Goal: Task Accomplishment & Management: Complete application form

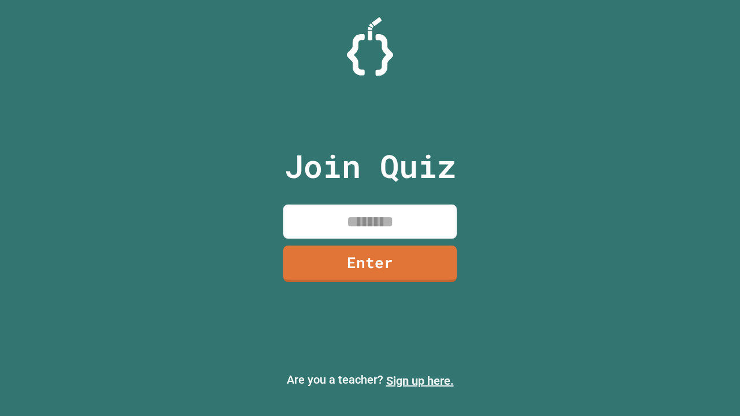
click at [420, 381] on link "Sign up here." at bounding box center [420, 381] width 68 height 14
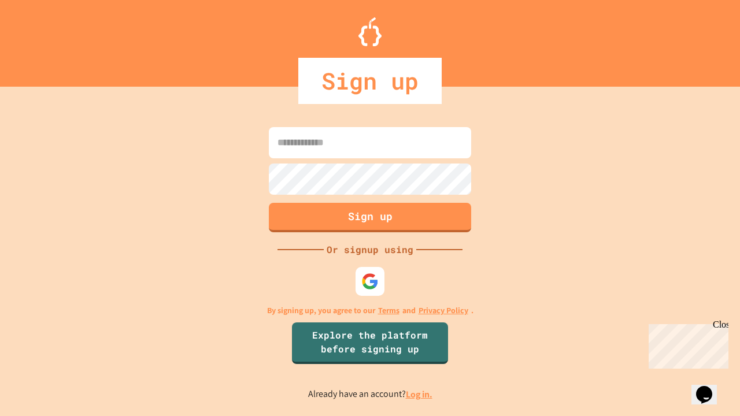
click at [420, 394] on link "Log in." at bounding box center [419, 394] width 27 height 12
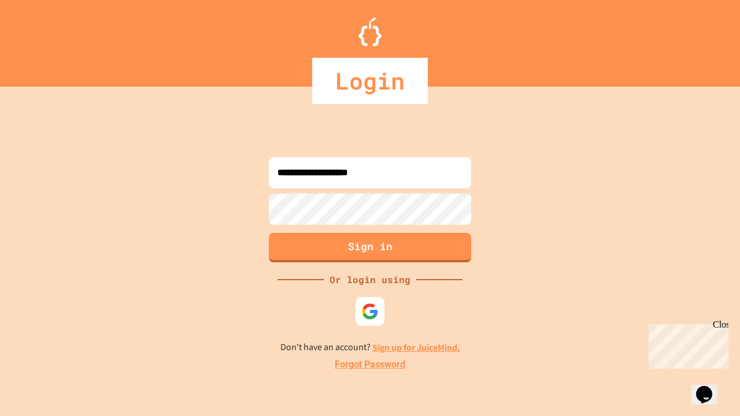
type input "**********"
